Goal: Navigation & Orientation: Find specific page/section

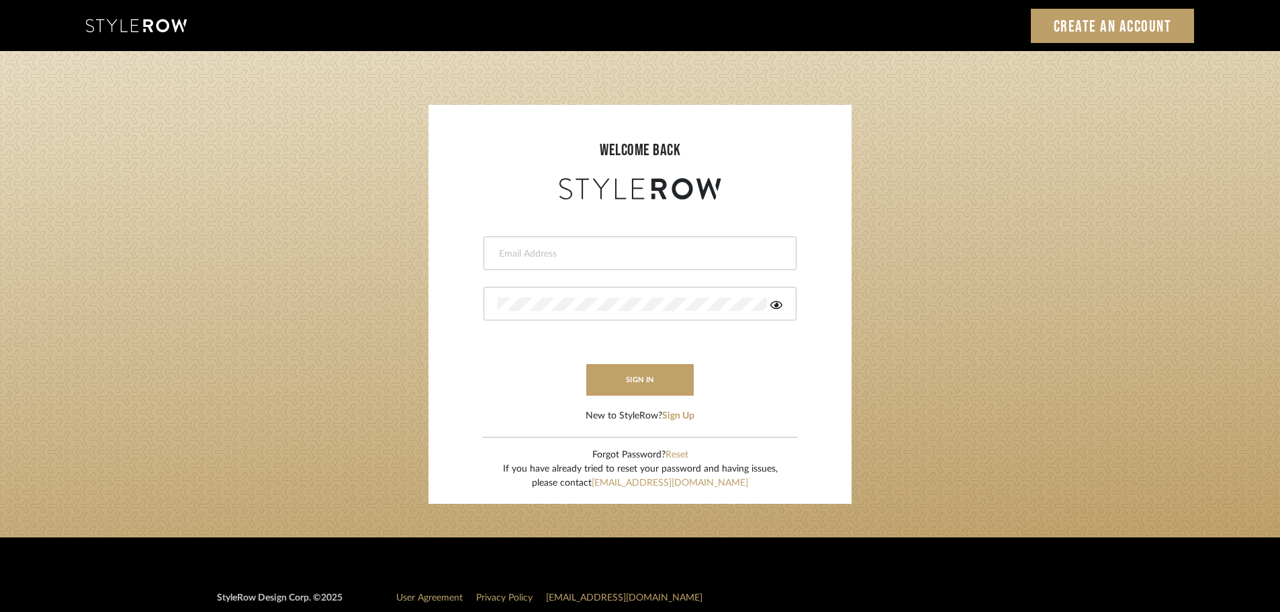
click at [682, 247] on input "email" at bounding box center [638, 253] width 281 height 13
type input "hector@khrystentaylor.com"
click at [643, 386] on button "sign in" at bounding box center [639, 380] width 107 height 32
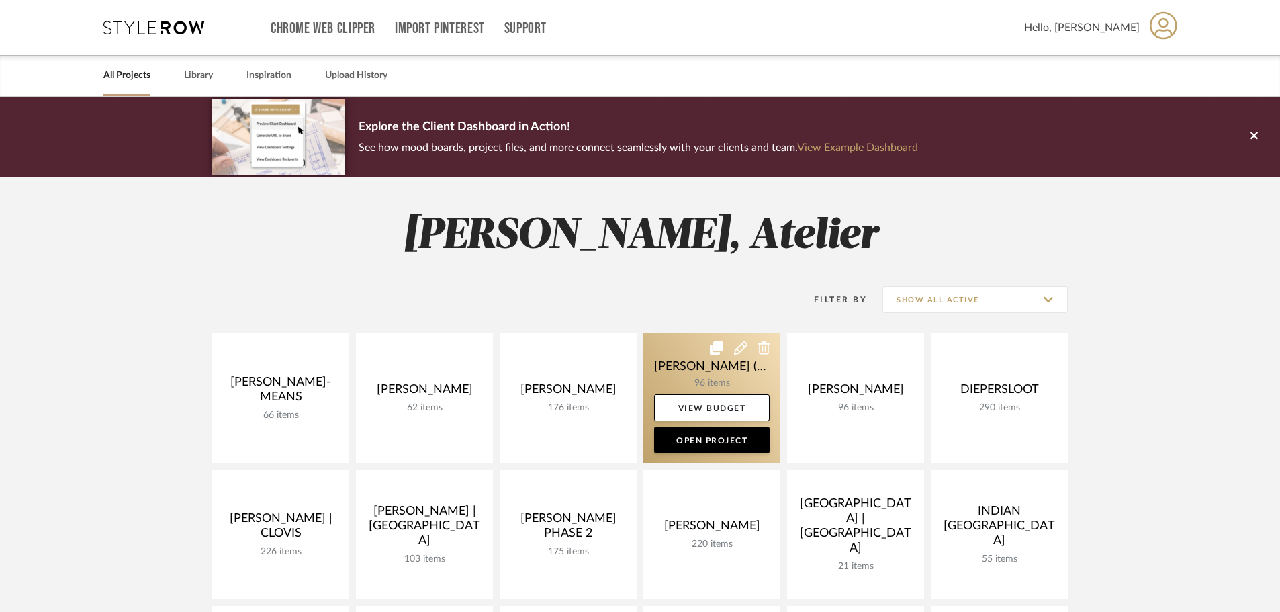
click at [726, 365] on link at bounding box center [711, 398] width 137 height 130
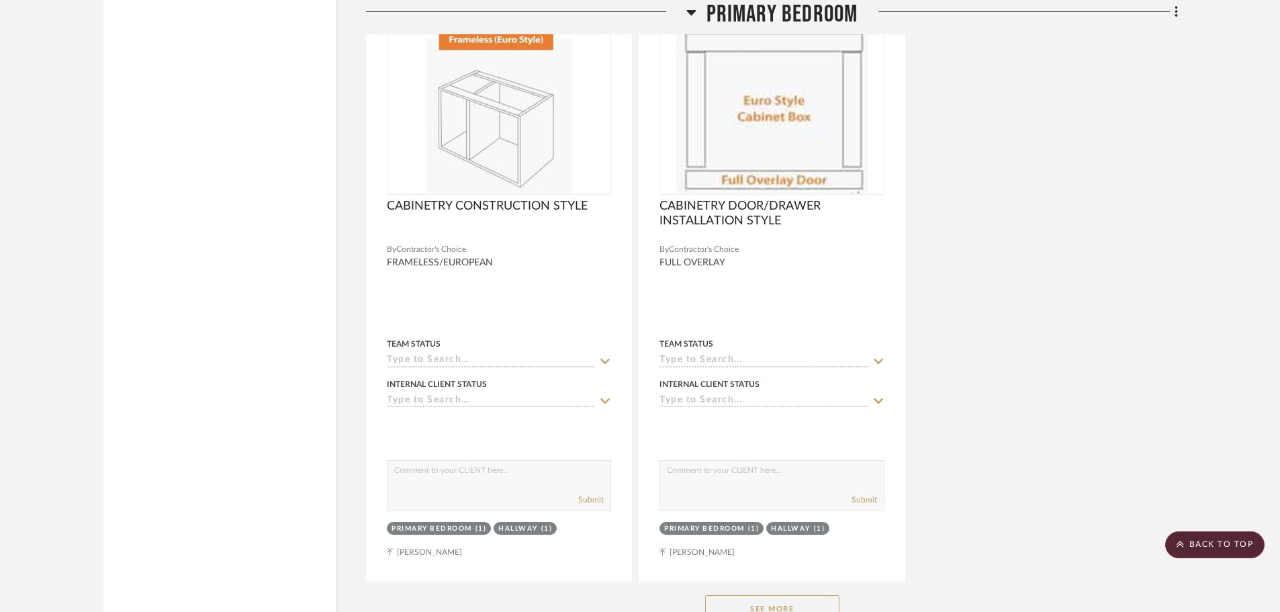
scroll to position [9469, 0]
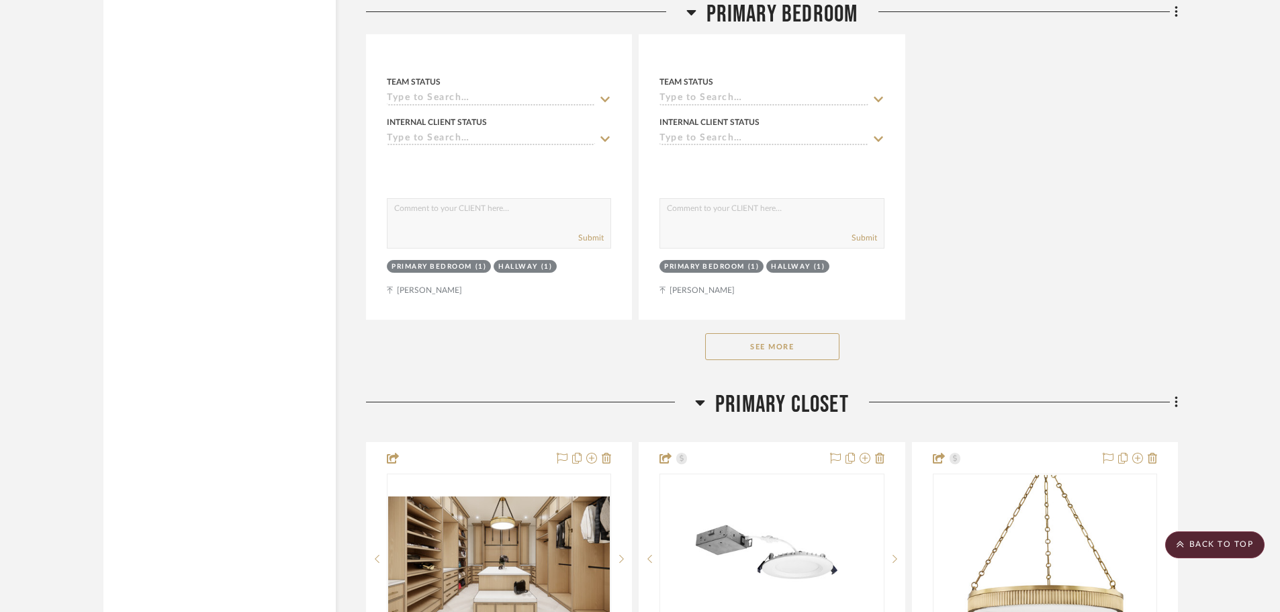
click at [795, 333] on button "See More" at bounding box center [772, 346] width 134 height 27
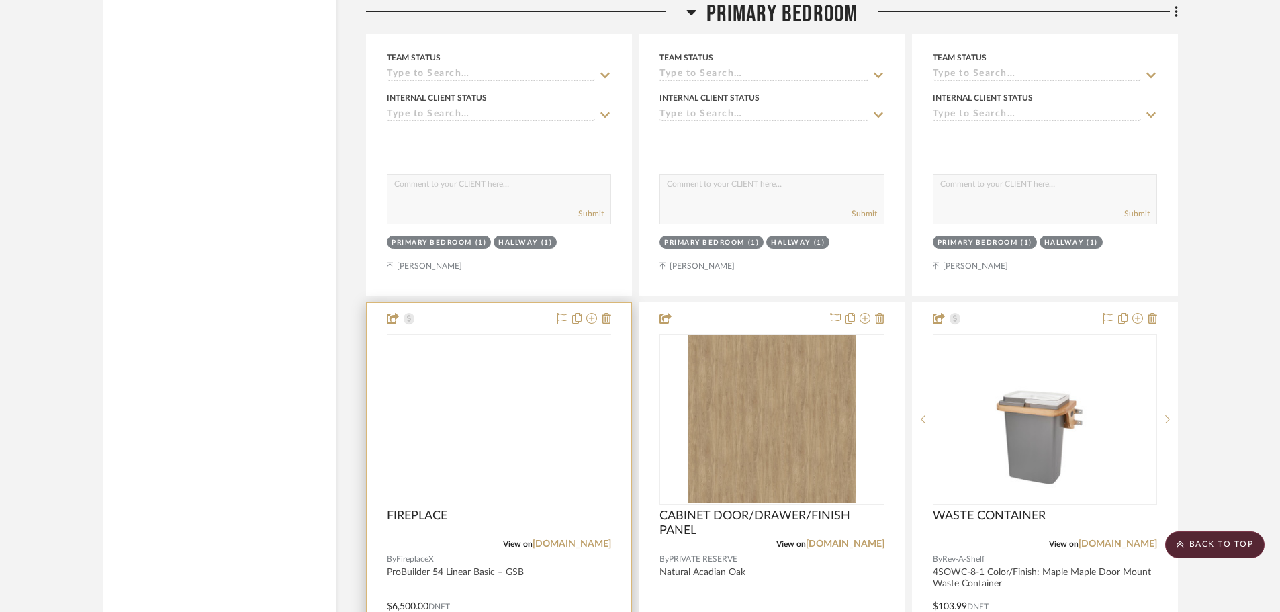
scroll to position [9536, 0]
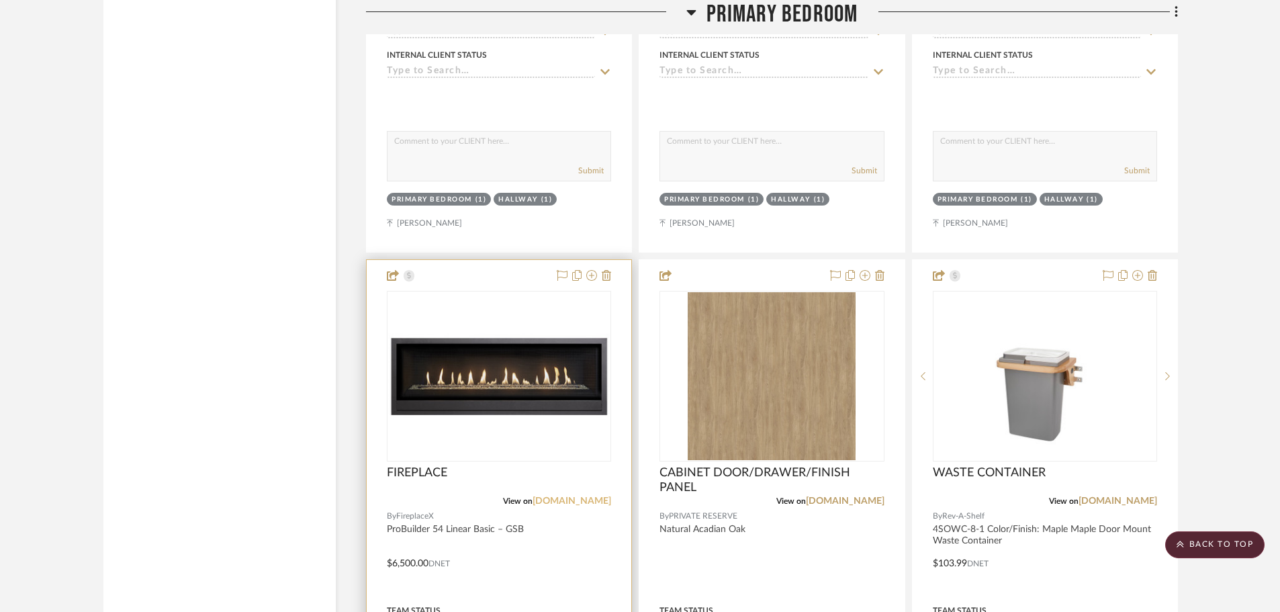
click at [571, 496] on link "[DOMAIN_NAME]" at bounding box center [572, 500] width 79 height 9
